Goal: Transaction & Acquisition: Purchase product/service

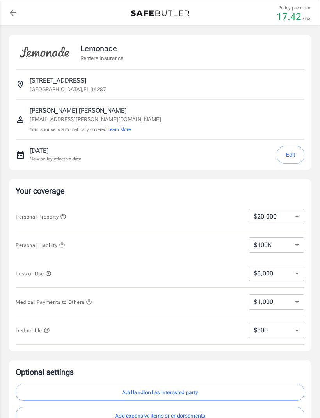
select select "20000"
select select "500"
click at [292, 217] on select "$10,000 $20,000 $30,000 $40,000 $50,000 $100K" at bounding box center [276, 217] width 56 height 16
select select "30000"
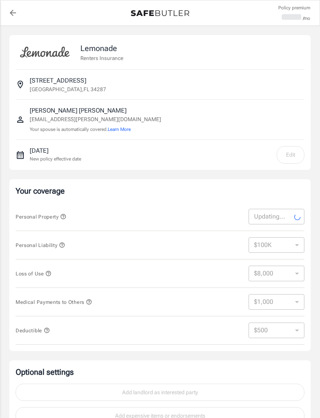
select select "30000"
select select "12000"
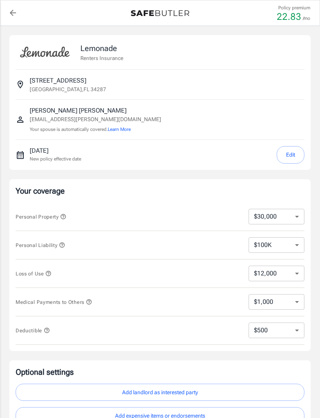
click at [50, 274] on icon "button" at bounding box center [48, 273] width 5 height 5
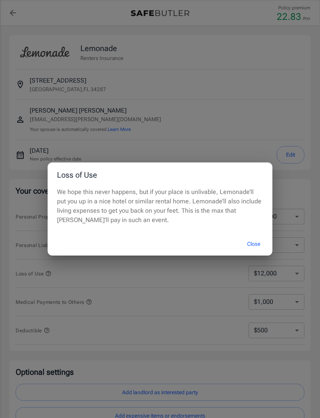
click at [254, 244] on button "Close" at bounding box center [253, 244] width 31 height 17
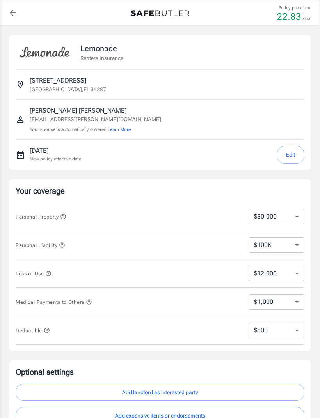
click at [289, 274] on select "$12,000" at bounding box center [276, 274] width 56 height 16
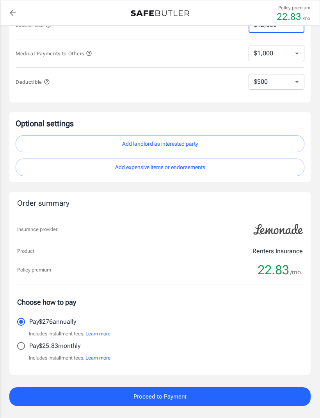
scroll to position [249, 0]
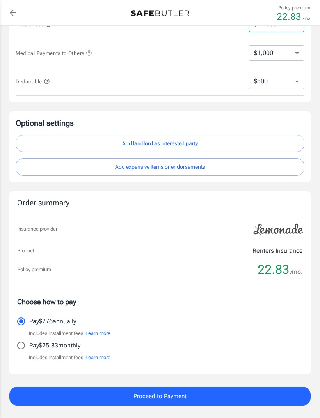
click at [21, 347] on input "Pay $25.83 monthly" at bounding box center [21, 346] width 16 height 16
radio input "true"
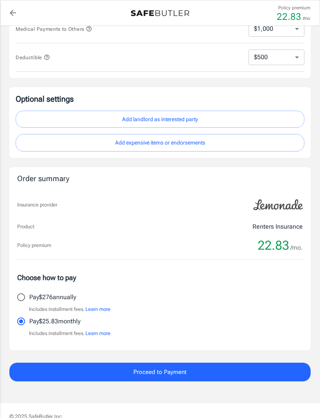
scroll to position [274, 0]
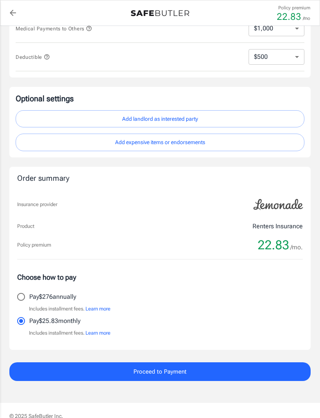
click at [259, 142] on button "Add expensive items or endorsements" at bounding box center [160, 143] width 288 height 18
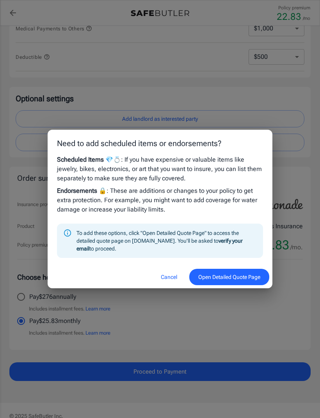
click at [235, 286] on button "Open Detailed Quote Page" at bounding box center [229, 277] width 80 height 17
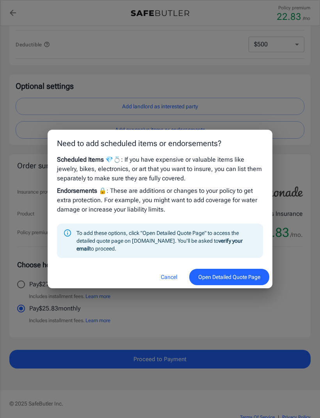
click at [162, 277] on button "Cancel" at bounding box center [169, 277] width 34 height 17
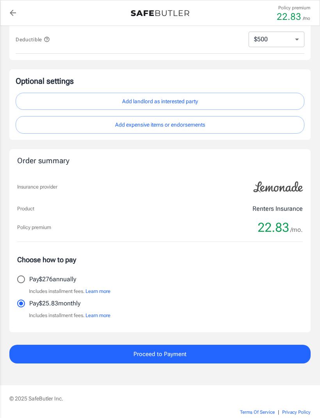
scroll to position [292, 0]
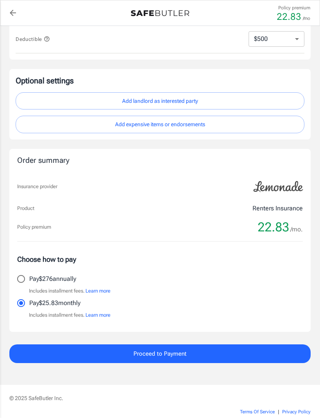
click at [251, 345] on button "Proceed to Payment" at bounding box center [159, 354] width 301 height 19
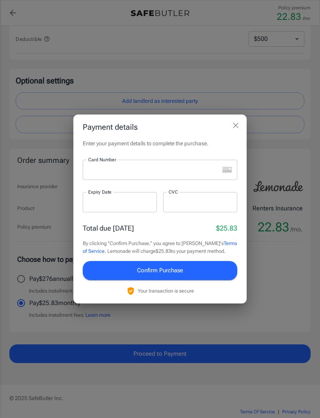
click at [236, 130] on icon "close" at bounding box center [235, 125] width 9 height 9
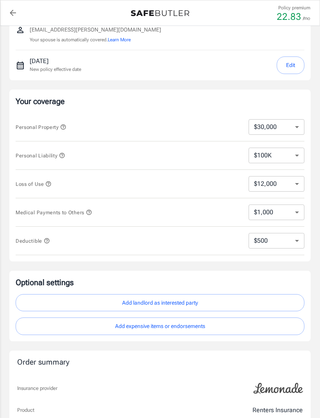
scroll to position [0, 0]
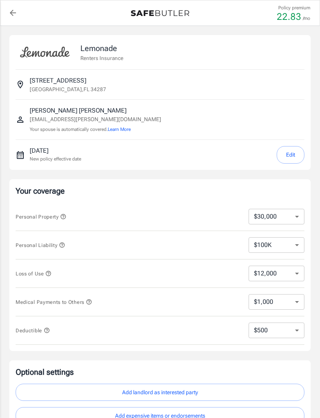
click at [9, 17] on icon "back to quotes" at bounding box center [12, 12] width 9 height 9
select select "30000"
select select "500"
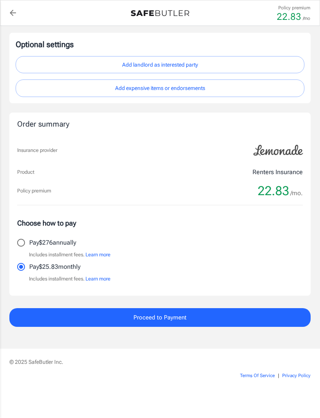
scroll to position [329, 0]
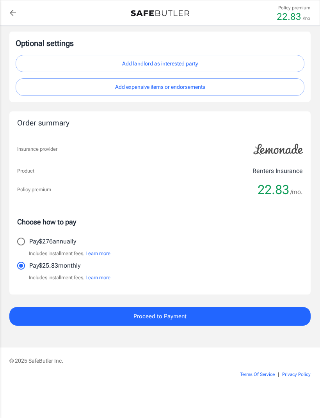
click at [72, 310] on button "Proceed to Payment" at bounding box center [159, 316] width 301 height 19
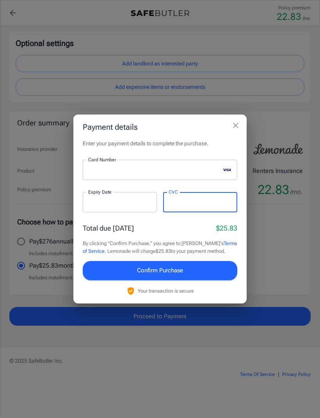
click at [198, 278] on button "Confirm Purchase" at bounding box center [160, 270] width 154 height 19
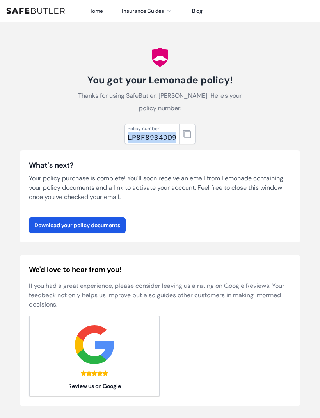
click at [96, 227] on link "Download your policy documents" at bounding box center [77, 226] width 97 height 16
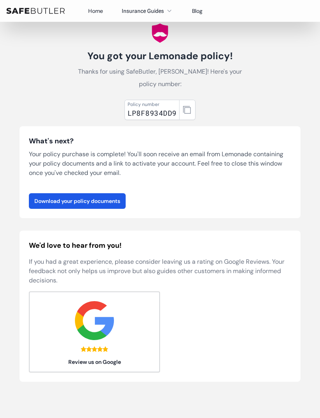
scroll to position [16, 0]
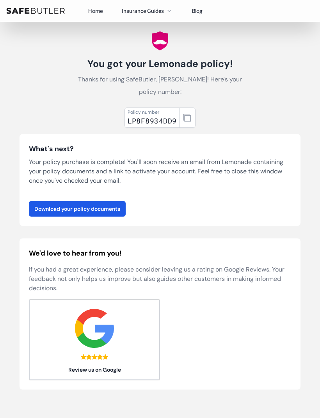
click at [189, 114] on icon "button" at bounding box center [187, 118] width 8 height 8
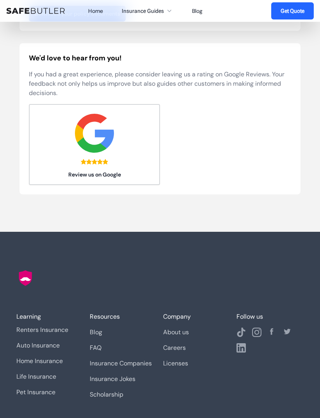
scroll to position [221, 0]
